Goal: Information Seeking & Learning: Learn about a topic

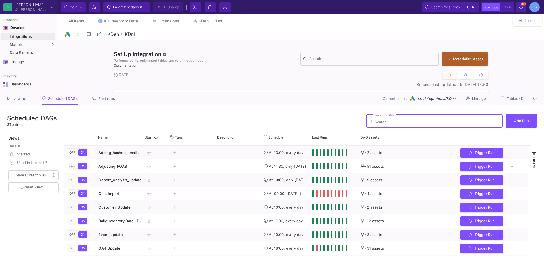
click at [98, 101] on button "Past runs" at bounding box center [104, 98] width 36 height 9
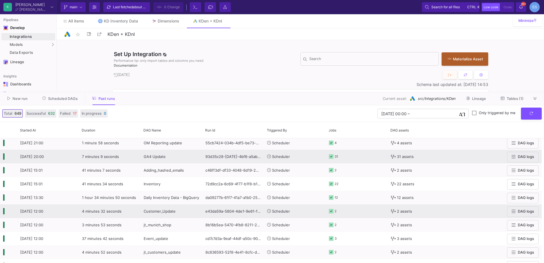
scroll to position [79, 0]
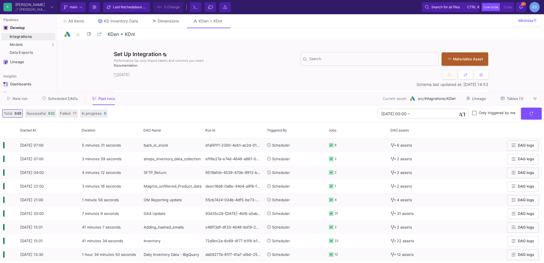
click at [58, 98] on span "Scheduled DAGs" at bounding box center [63, 99] width 30 height 4
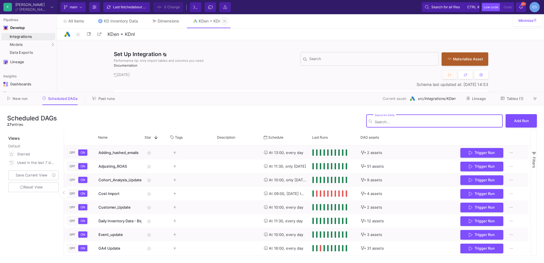
click at [226, 22] on icon at bounding box center [225, 21] width 3 height 4
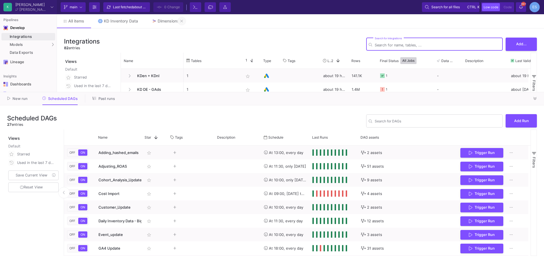
click at [183, 22] on icon at bounding box center [182, 21] width 3 height 4
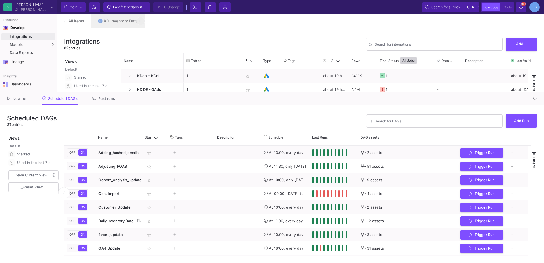
click at [141, 22] on icon at bounding box center [140, 21] width 3 height 4
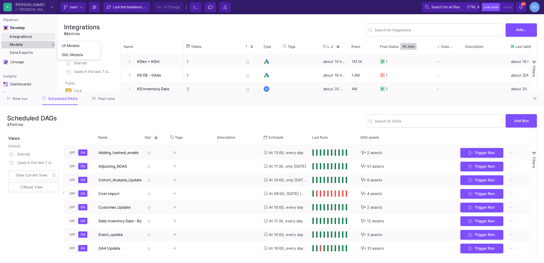
click at [40, 48] on div "Models" at bounding box center [28, 44] width 54 height 7
click at [90, 41] on body "K [PERSON_NAME] [PERSON_NAME] Current branch main Branch Options Last fetched a…" at bounding box center [272, 131] width 544 height 263
click at [55, 46] on div "Models" at bounding box center [28, 44] width 54 height 7
click at [73, 46] on div "UI-Models" at bounding box center [71, 46] width 19 height 5
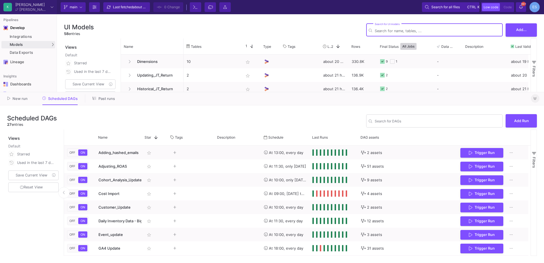
click at [534, 99] on icon at bounding box center [535, 99] width 3 height 4
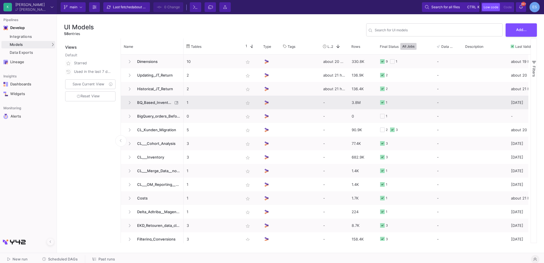
click at [141, 105] on span "BQ_Based_Inventory" at bounding box center [153, 102] width 39 height 13
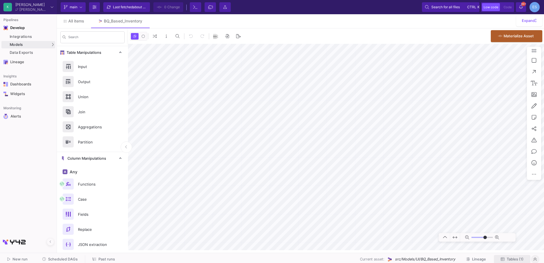
click at [522, 258] on span "Tables (1)" at bounding box center [515, 259] width 17 height 4
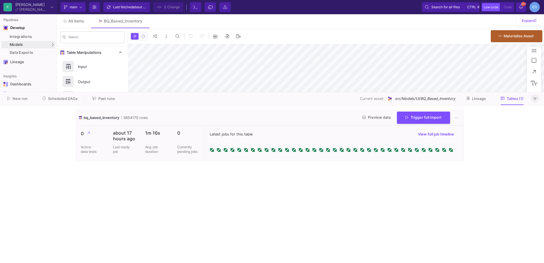
type input "-13"
drag, startPoint x: 132, startPoint y: 118, endPoint x: 126, endPoint y: 118, distance: 6.6
click at [126, 118] on span "3854170 rows" at bounding box center [134, 117] width 27 height 5
